Goal: Information Seeking & Learning: Learn about a topic

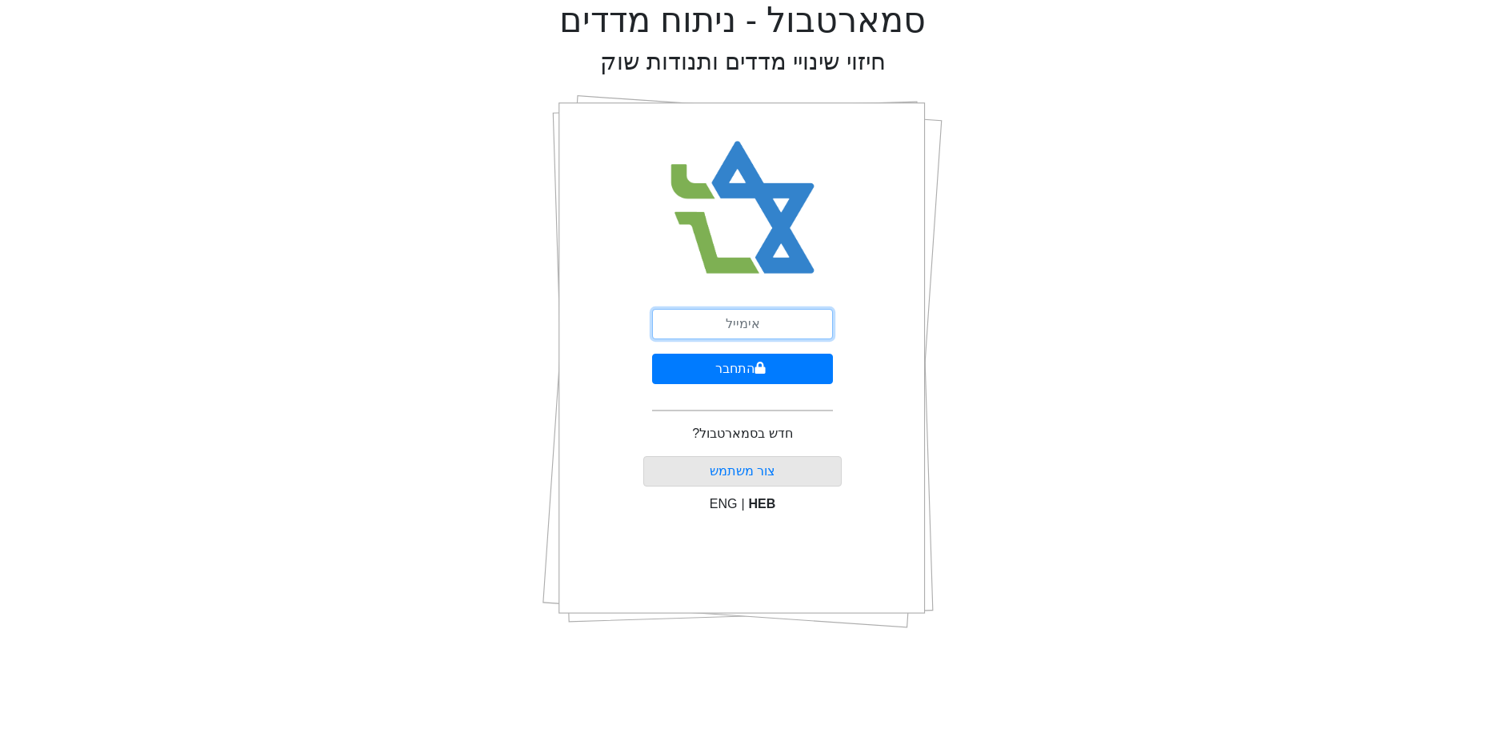
click at [701, 309] on input "email" at bounding box center [742, 324] width 181 height 30
type input "ט"
type input "[PERSON_NAME][EMAIL_ADDRESS][DOMAIN_NAME]"
click at [652, 354] on button "התחבר" at bounding box center [742, 369] width 181 height 30
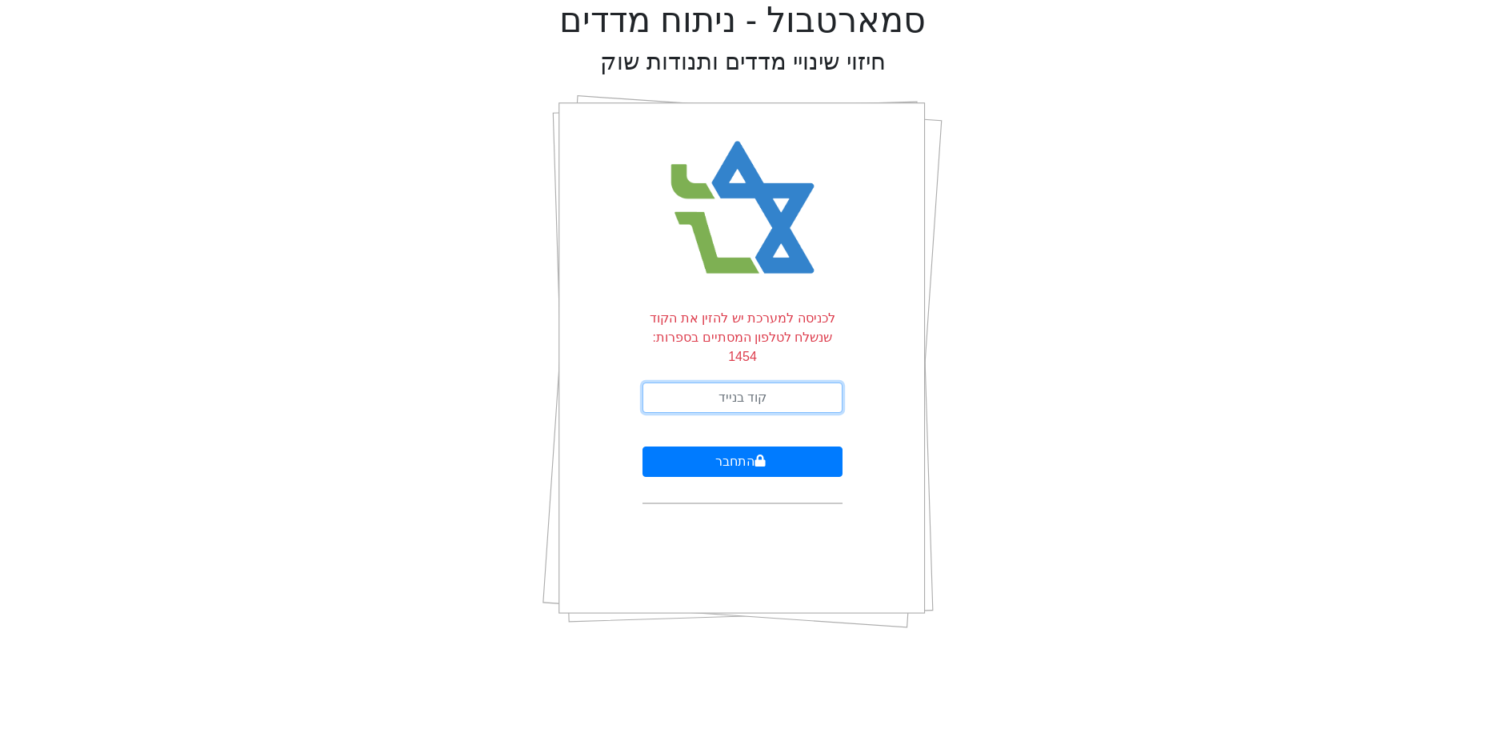
click at [743, 384] on input "text" at bounding box center [743, 398] width 200 height 30
type input "838427"
click at [643, 447] on button "התחבר" at bounding box center [743, 462] width 200 height 30
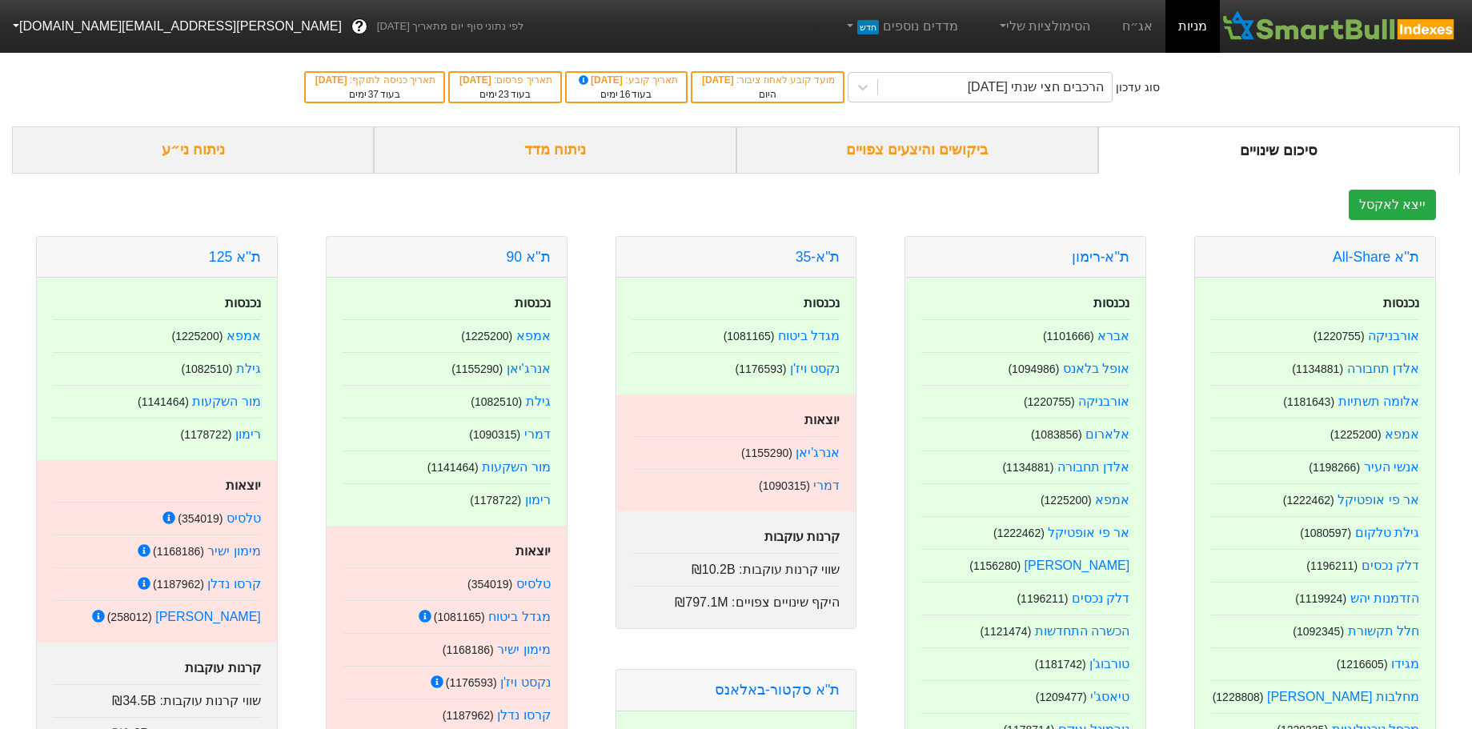
click at [173, 154] on div "ניתוח ני״ע" at bounding box center [193, 149] width 362 height 47
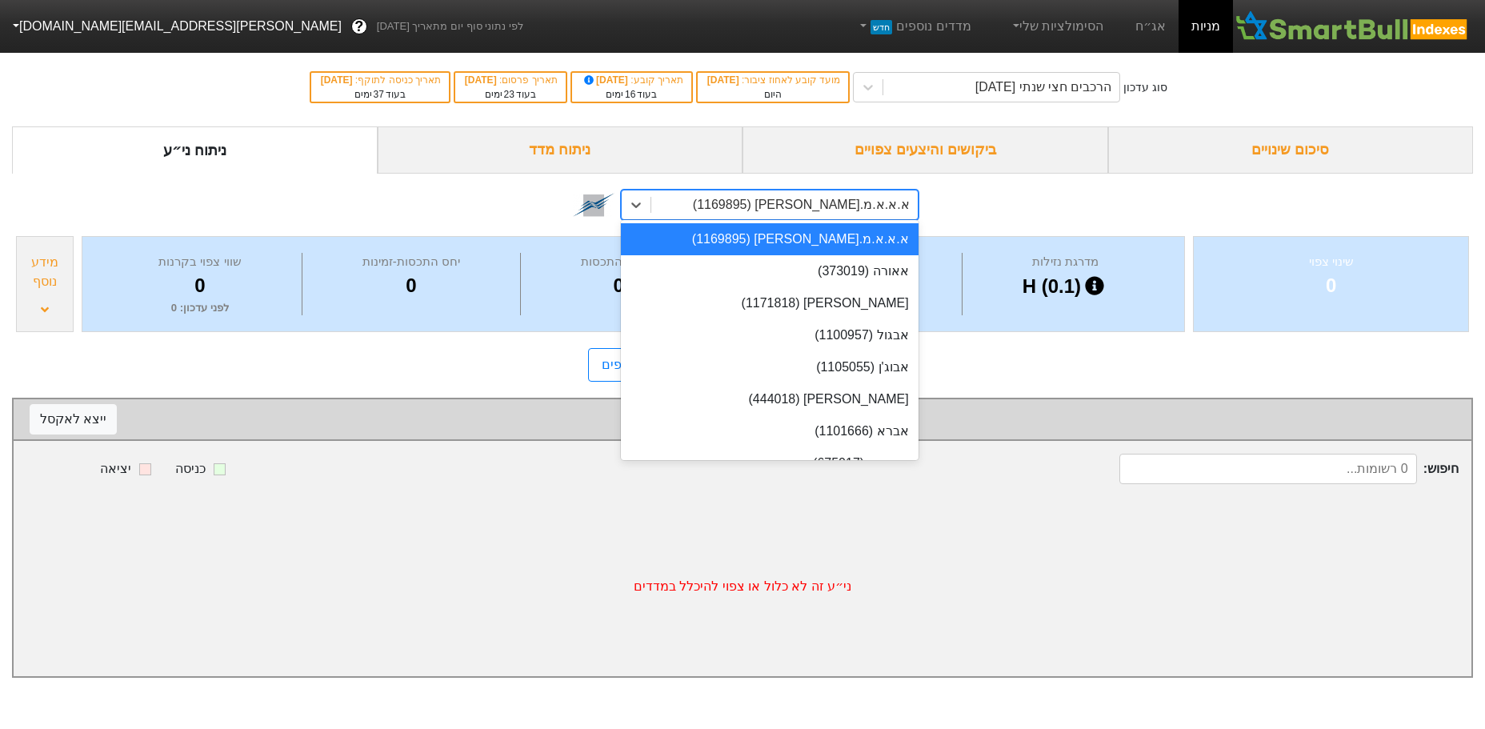
click at [834, 199] on div "א.א.א.מ.[PERSON_NAME] (1169895)" at bounding box center [801, 204] width 217 height 19
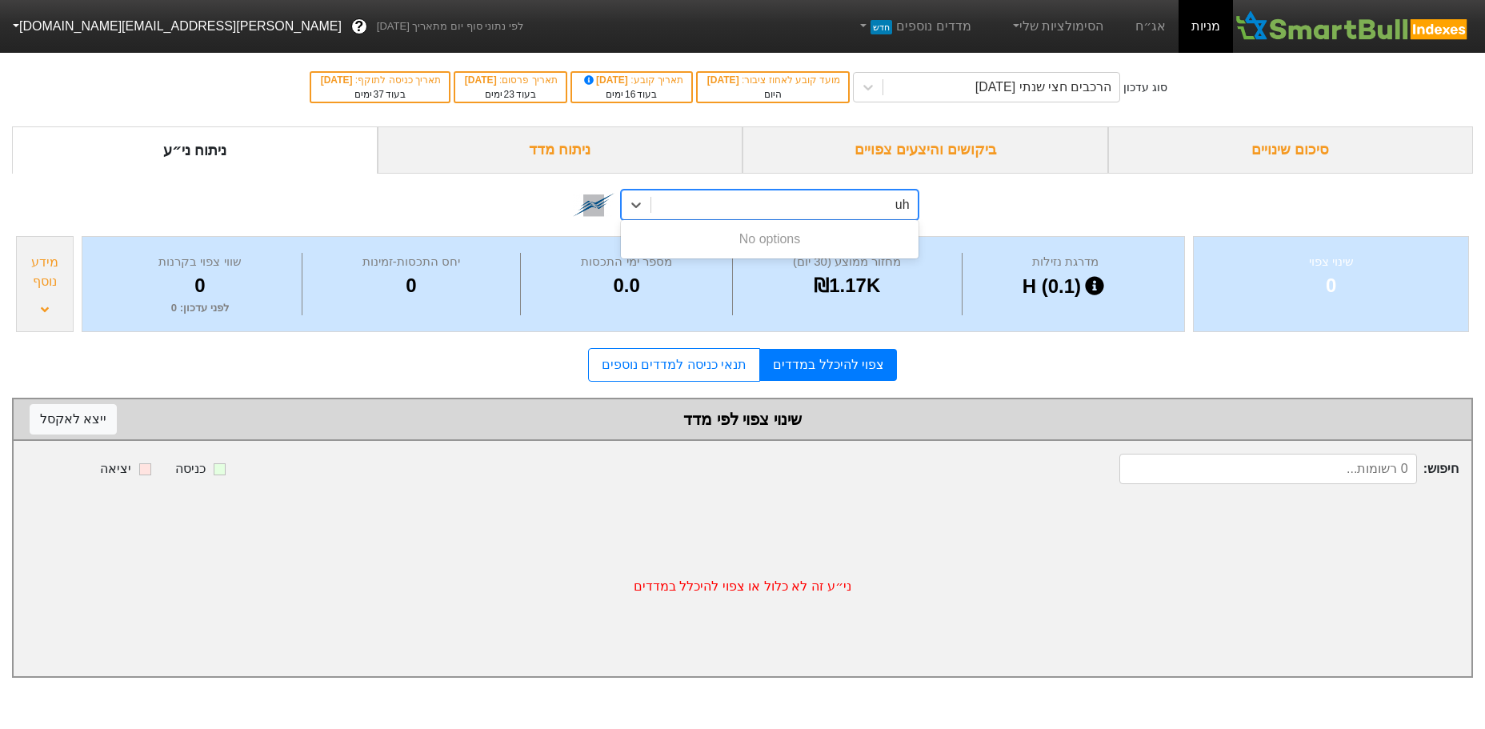
type input "u"
type input "ויתניה"
click at [833, 240] on div "ויתניה (1109966)" at bounding box center [769, 239] width 297 height 32
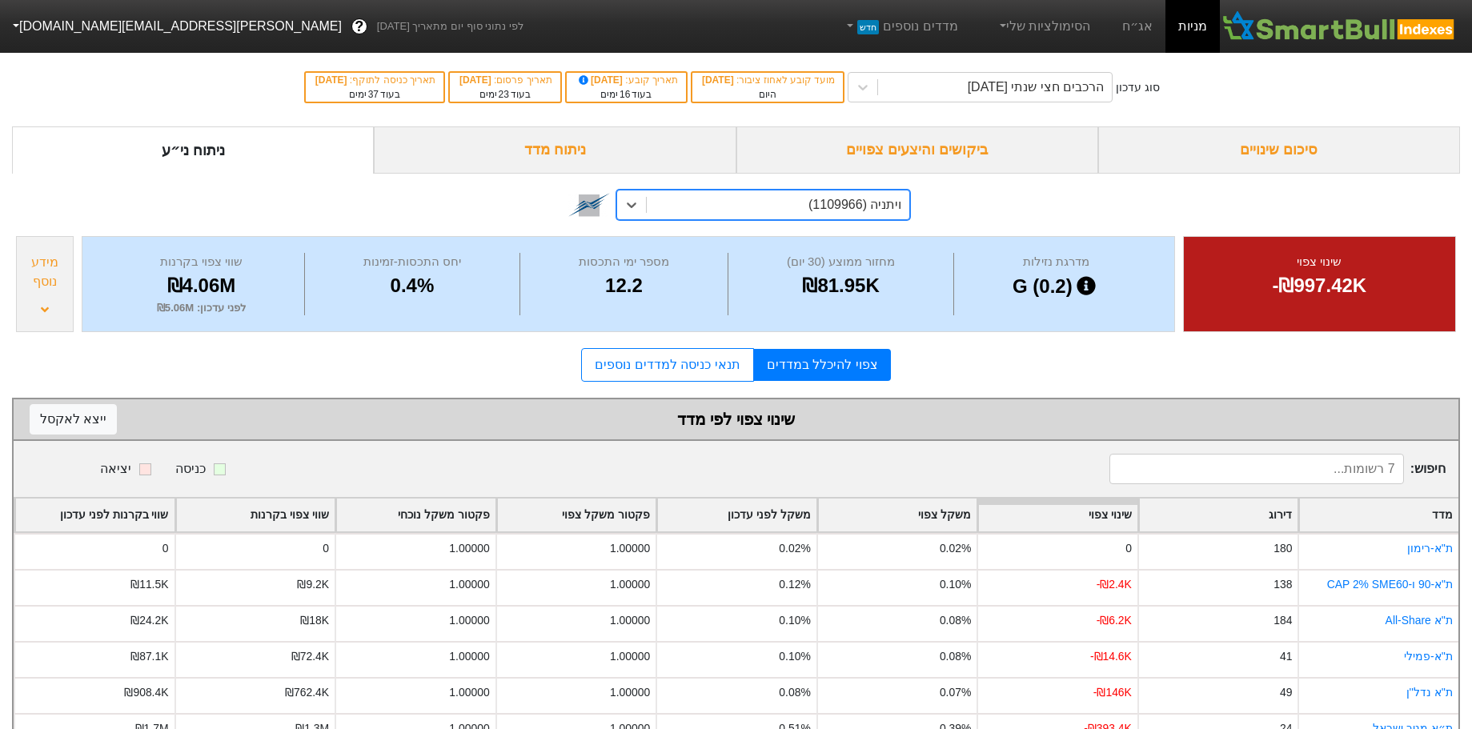
scroll to position [86, 0]
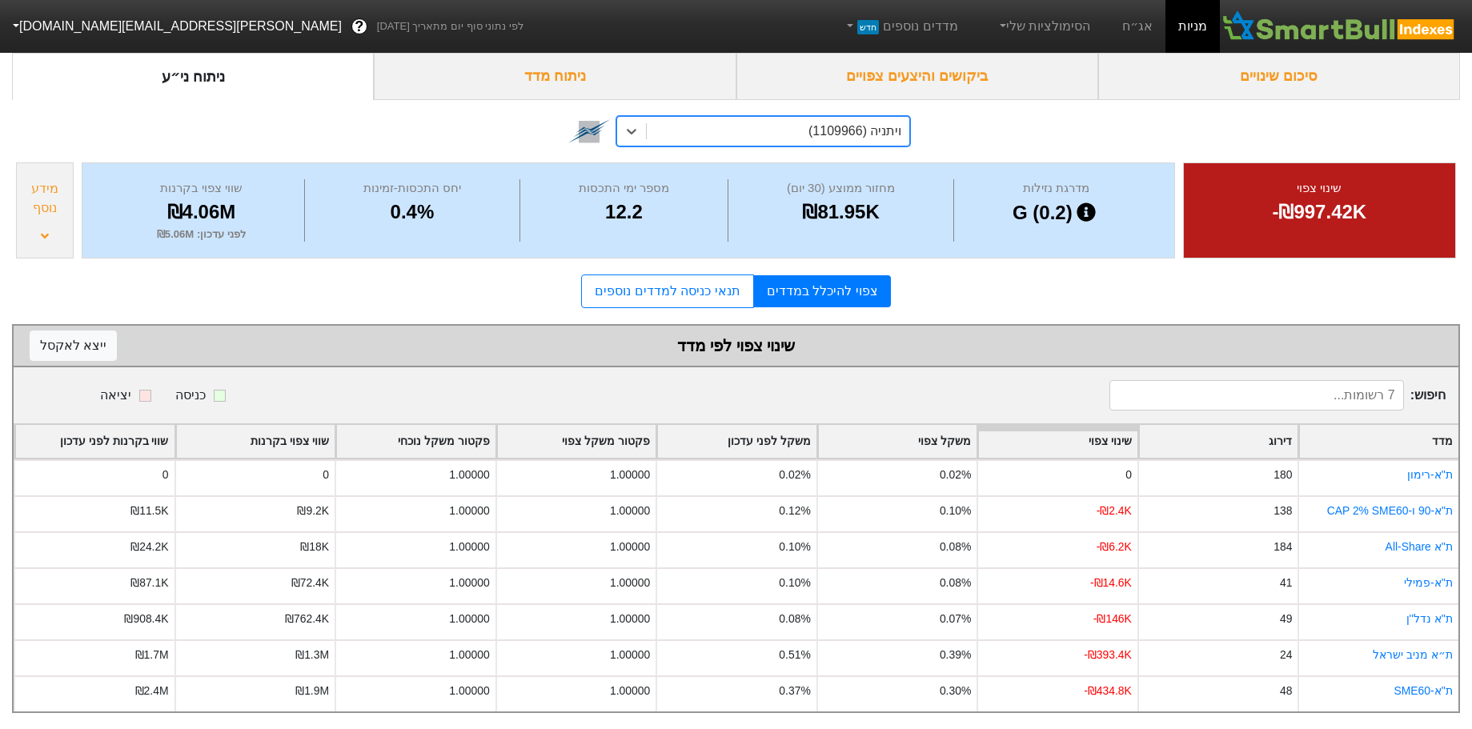
click at [54, 221] on div "מידע נוסף" at bounding box center [45, 210] width 58 height 96
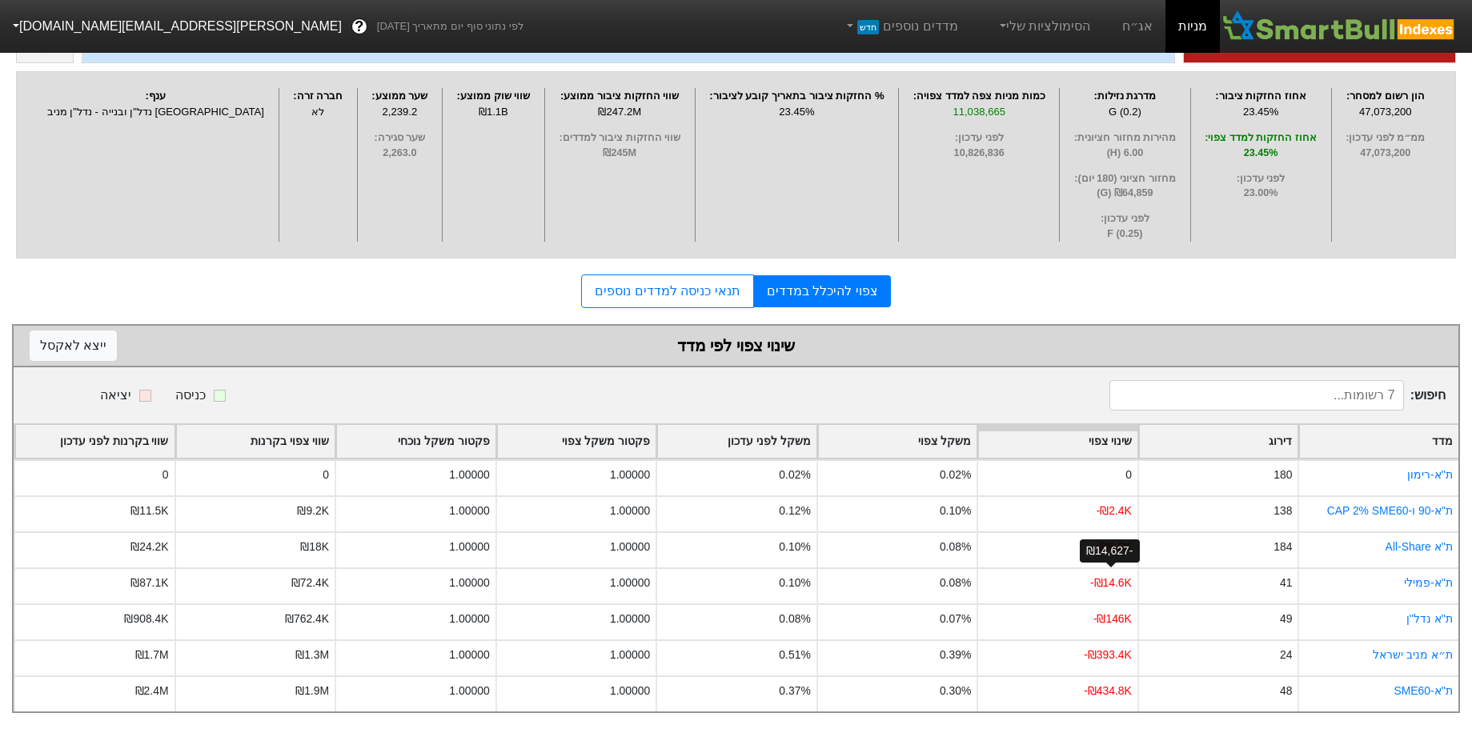
scroll to position [0, 0]
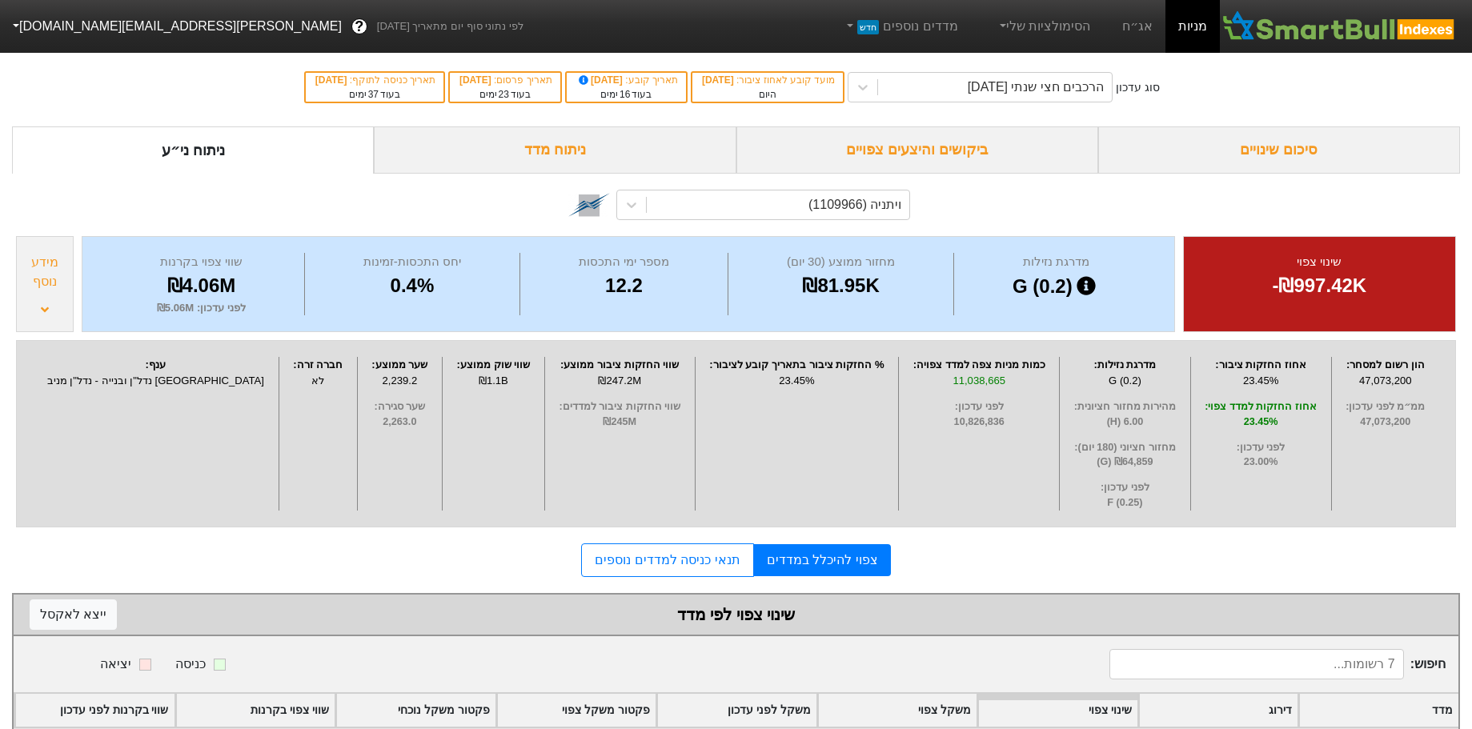
click at [604, 157] on div "ניתוח מדד" at bounding box center [555, 149] width 362 height 47
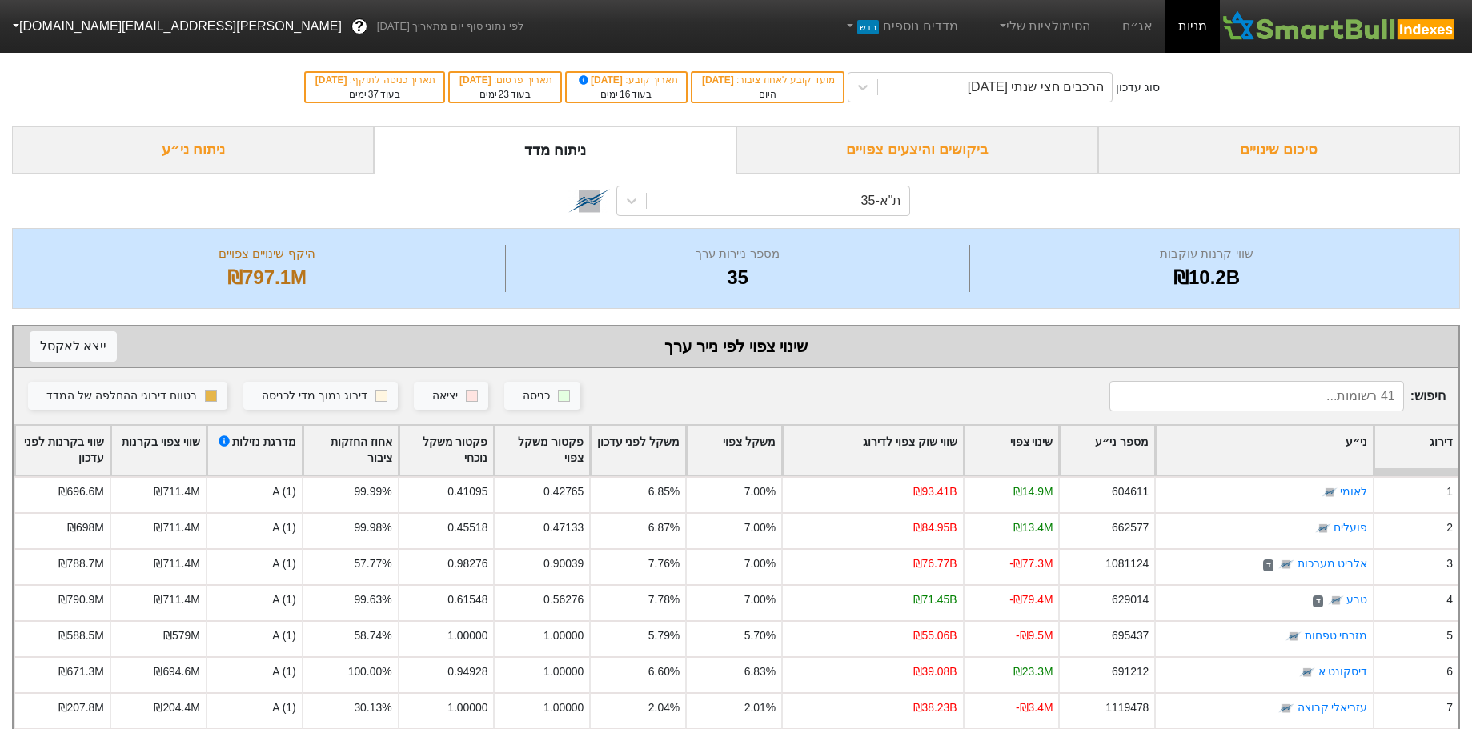
click at [877, 202] on div "ת"א-35" at bounding box center [881, 200] width 41 height 19
type input "ד"
type input "sm"
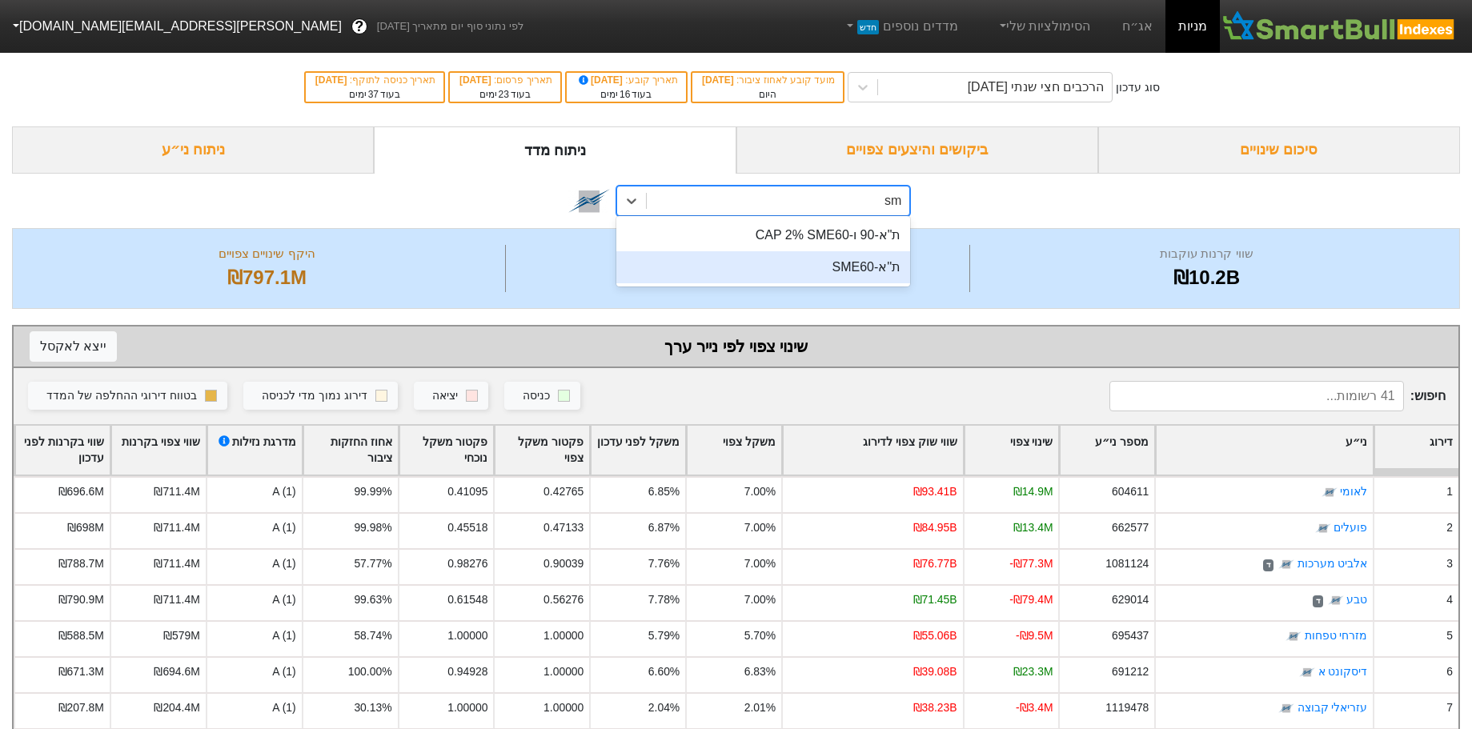
click at [851, 273] on div "ת''א-SME60" at bounding box center [763, 267] width 295 height 32
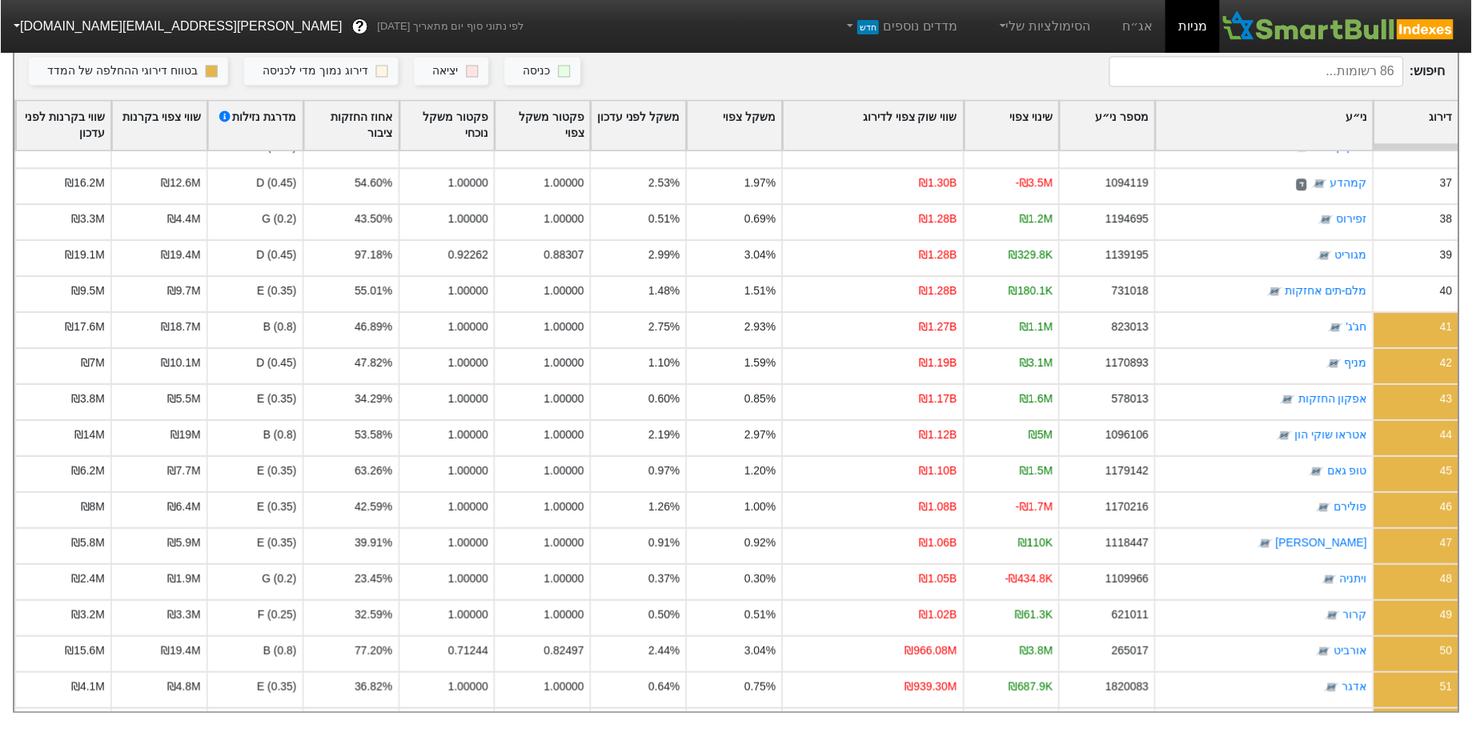
scroll to position [337, 0]
